Goal: Information Seeking & Learning: Learn about a topic

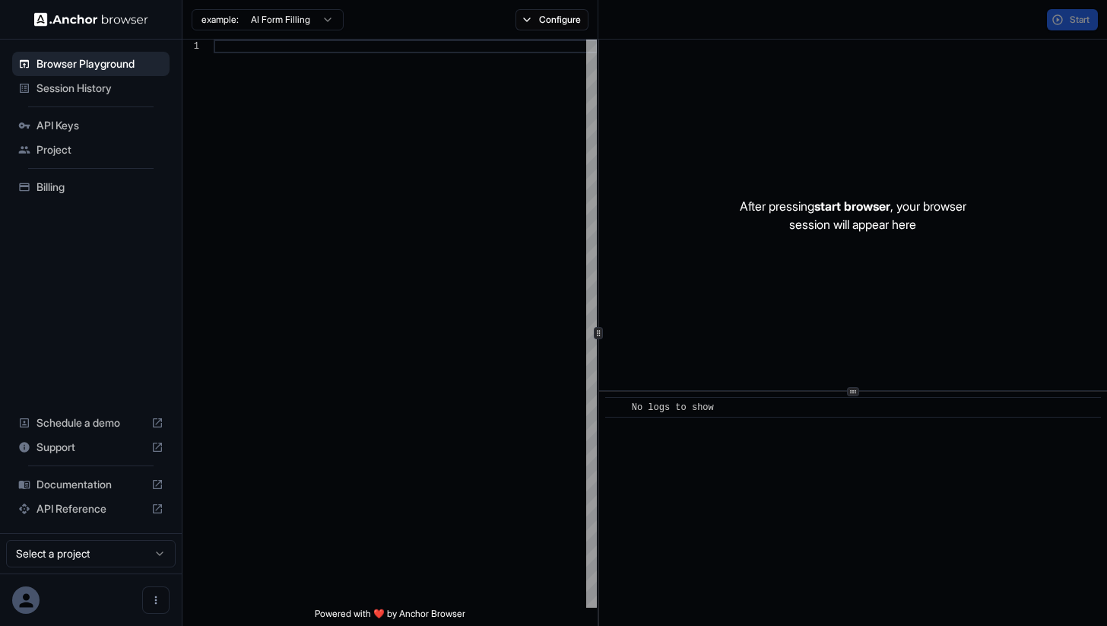
scroll to position [137, 0]
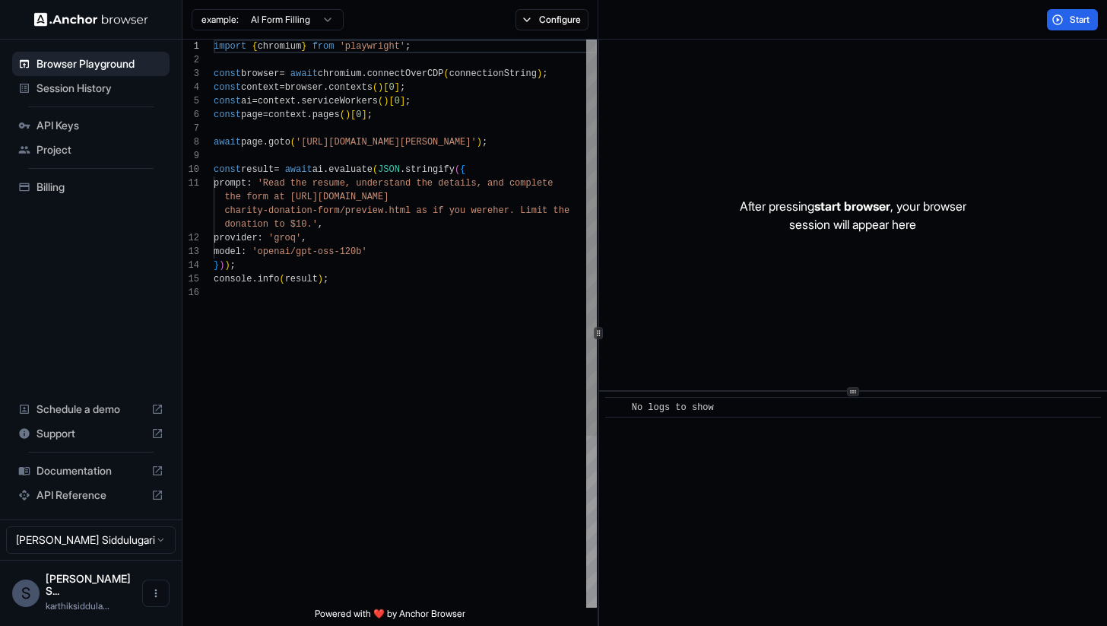
click at [343, 297] on div "import { chromium } from 'playwright' ; const browser = await chromium . connec…" at bounding box center [405, 447] width 383 height 815
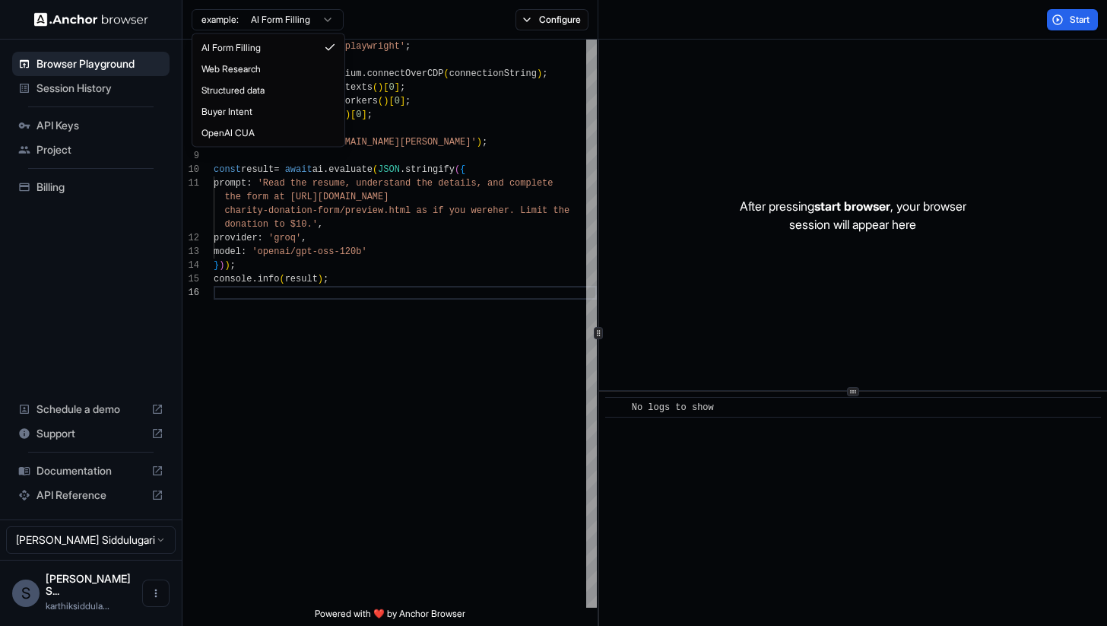
click at [239, 29] on html "Browser Playground Session History API Keys Project Billing Schedule a demo Sup…" at bounding box center [553, 313] width 1107 height 626
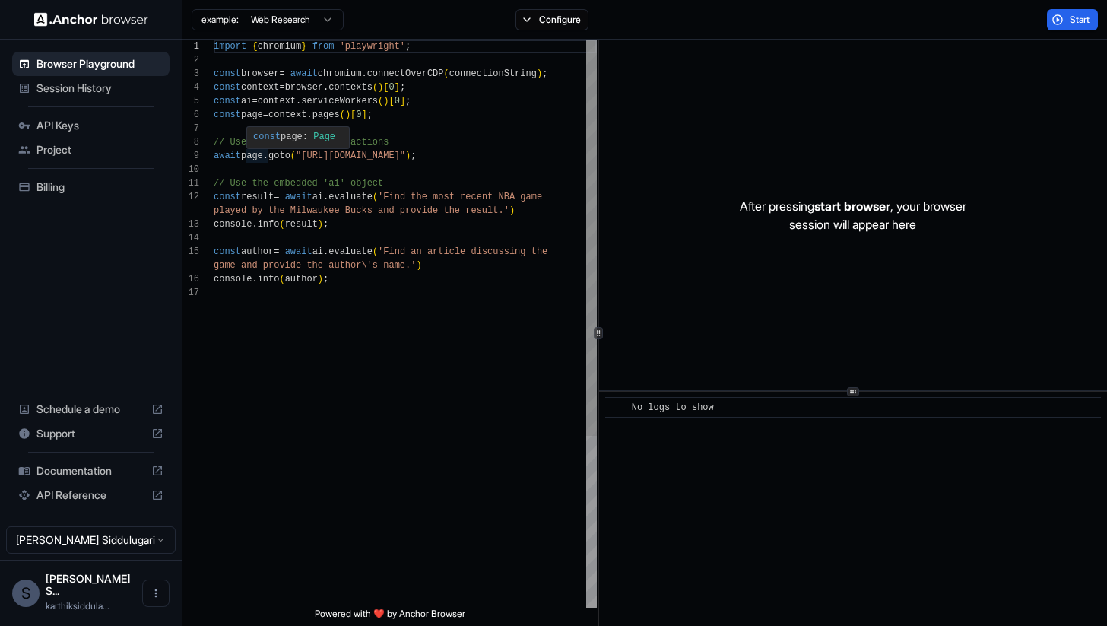
click at [314, 287] on div "import { chromium } from 'playwright' ; const browser = await chromium . connec…" at bounding box center [405, 447] width 383 height 815
click at [293, 14] on html "Browser Playground Session History API Keys Project Billing Schedule a demo Sup…" at bounding box center [553, 313] width 1107 height 626
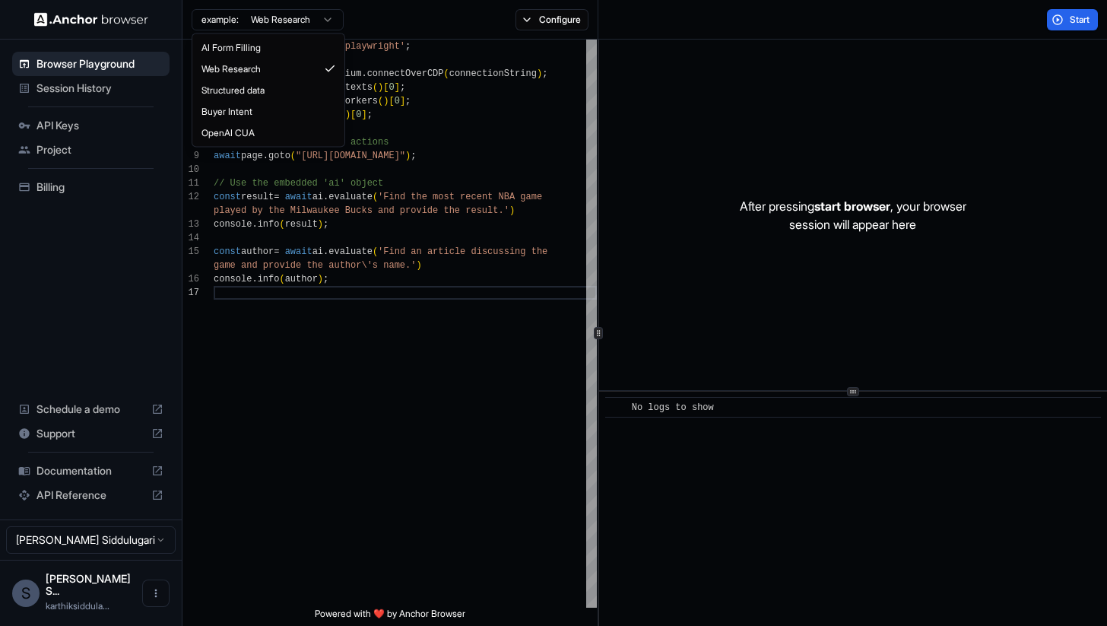
scroll to position [0, 0]
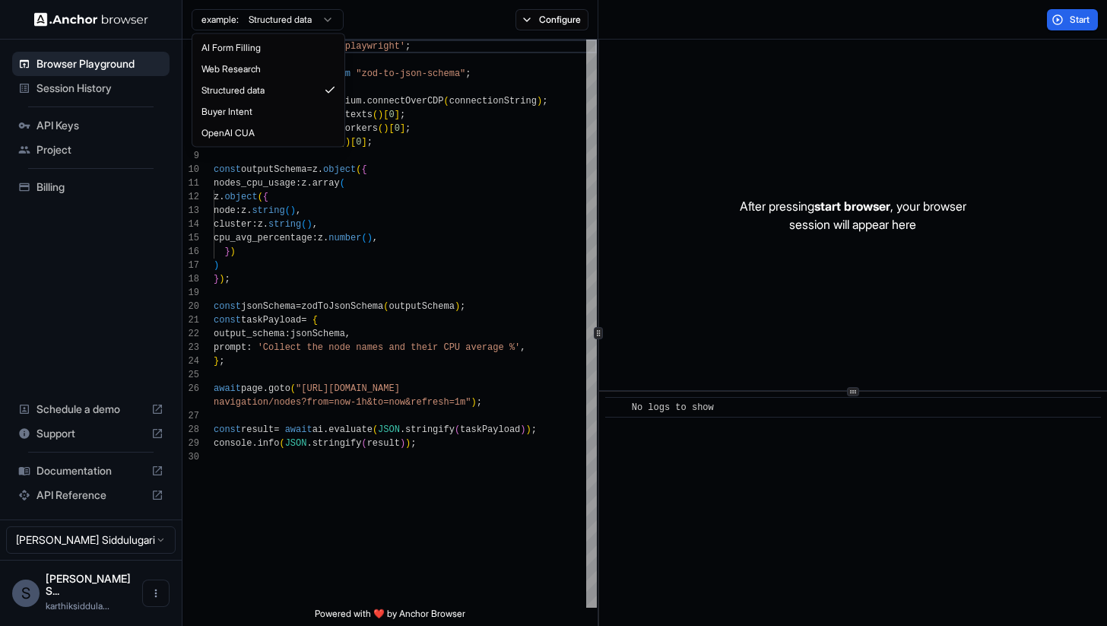
click at [290, 20] on html "Browser Playground Session History API Keys Project Billing Schedule a demo Sup…" at bounding box center [553, 313] width 1107 height 626
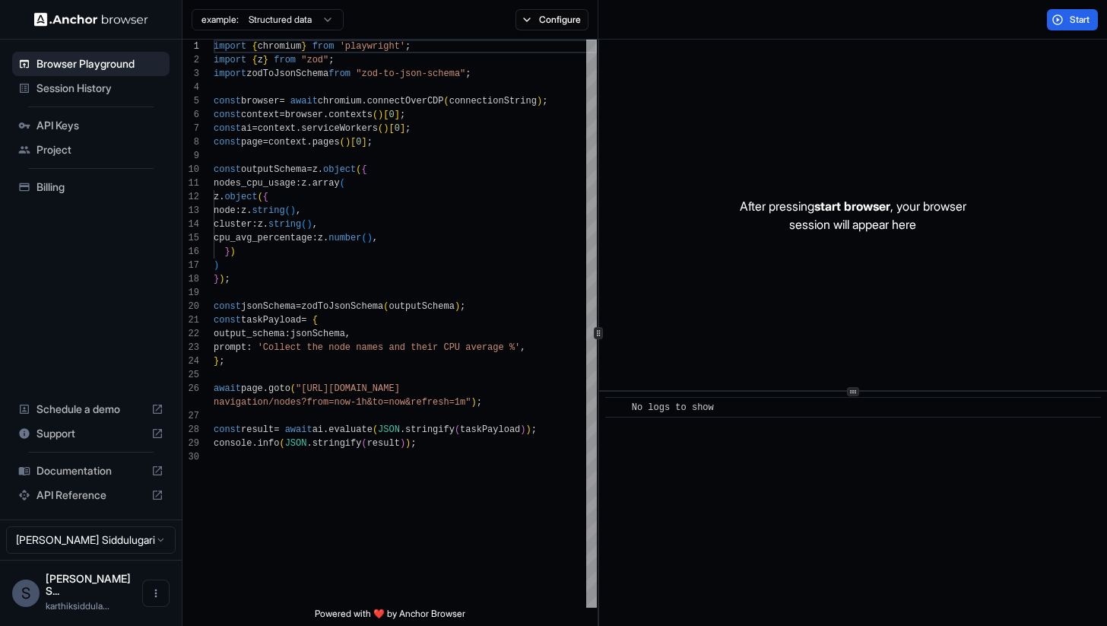
click at [290, 19] on html "Browser Playground Session History API Keys Project Billing Schedule a demo Sup…" at bounding box center [553, 313] width 1107 height 626
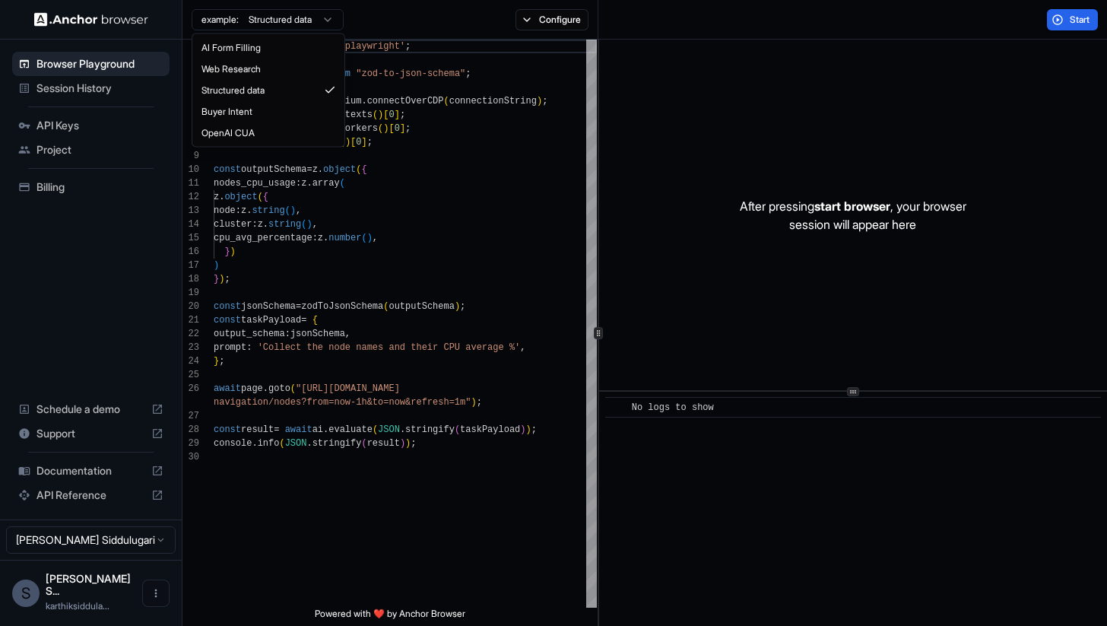
click at [291, 19] on html "Browser Playground Session History API Keys Project Billing Schedule a demo Sup…" at bounding box center [553, 313] width 1107 height 626
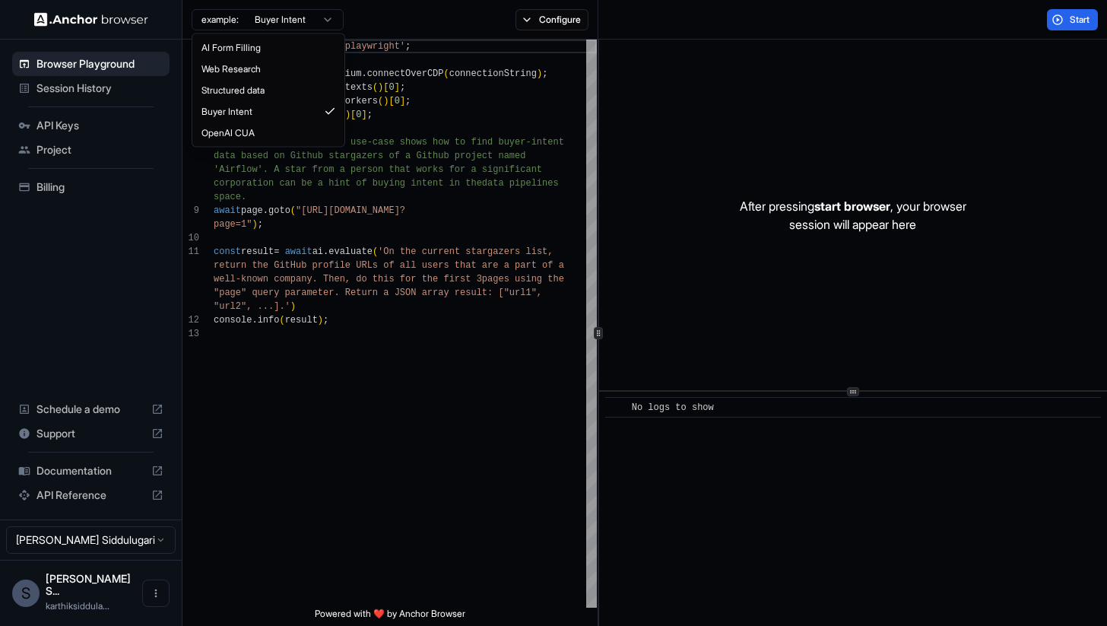
click at [281, 12] on html "Browser Playground Session History API Keys Project Billing Schedule a demo Sup…" at bounding box center [553, 313] width 1107 height 626
type textarea "**********"
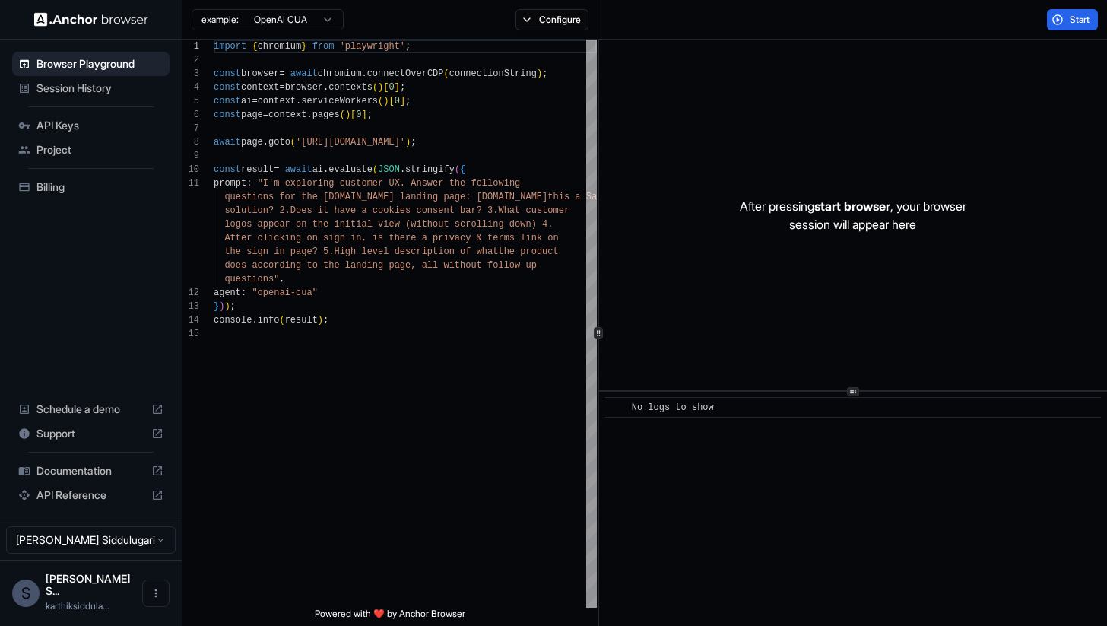
click at [64, 500] on span "API Reference" at bounding box center [91, 494] width 109 height 15
